Goal: Obtain resource: Obtain resource

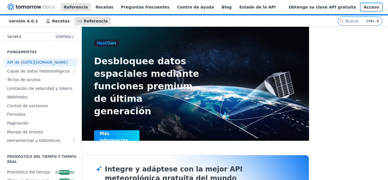
click at [366, 9] on font "Acceso" at bounding box center [371, 7] width 16 height 5
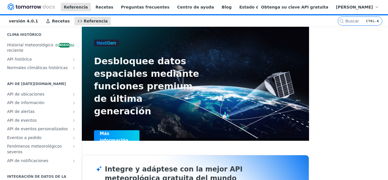
scroll to position [139, 0]
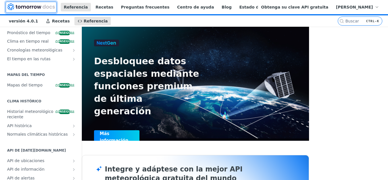
click at [41, 9] on img at bounding box center [30, 6] width 47 height 7
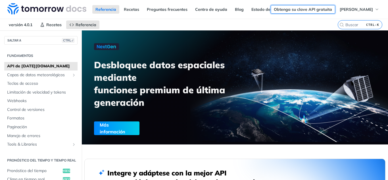
click at [297, 11] on font "Obtenga su clave API gratuita" at bounding box center [303, 9] width 58 height 5
